Goal: Navigation & Orientation: Find specific page/section

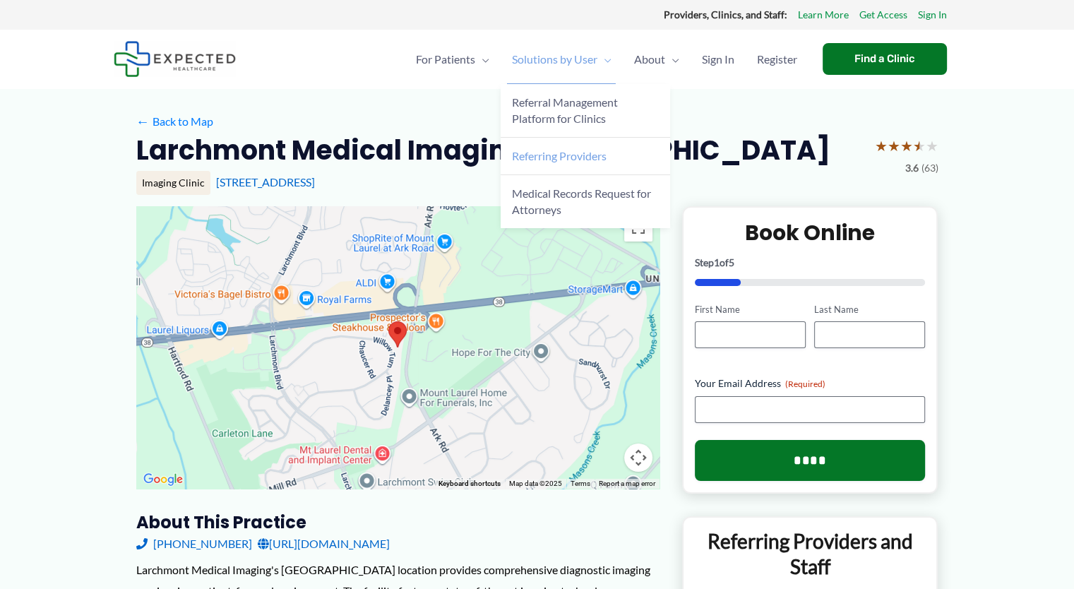
click at [537, 152] on span "Referring Providers" at bounding box center [559, 155] width 95 height 13
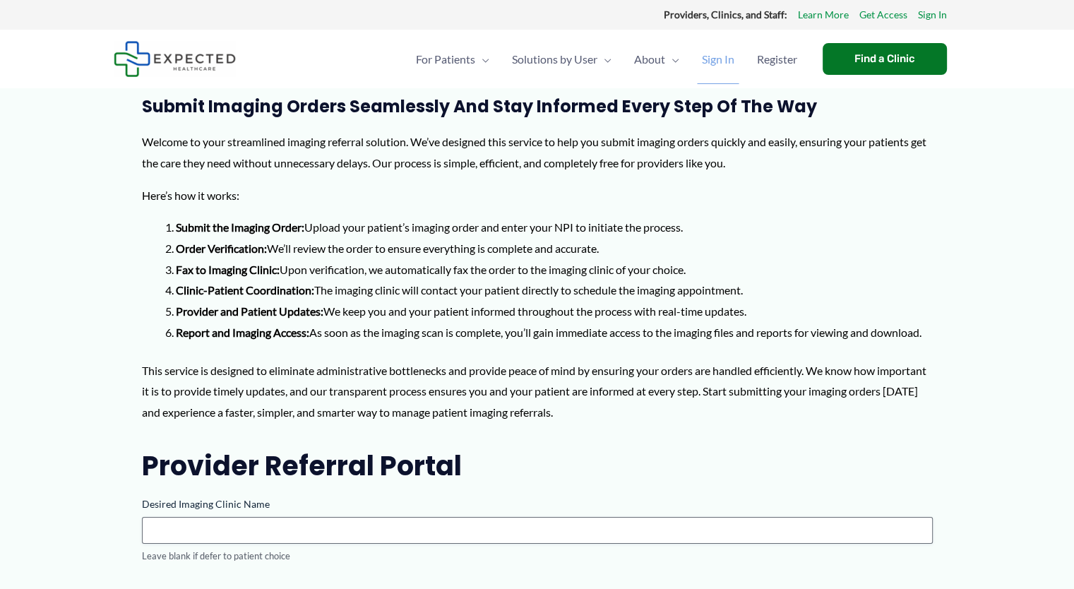
click at [728, 61] on span "Sign In" at bounding box center [718, 59] width 32 height 49
